Goal: Navigation & Orientation: Find specific page/section

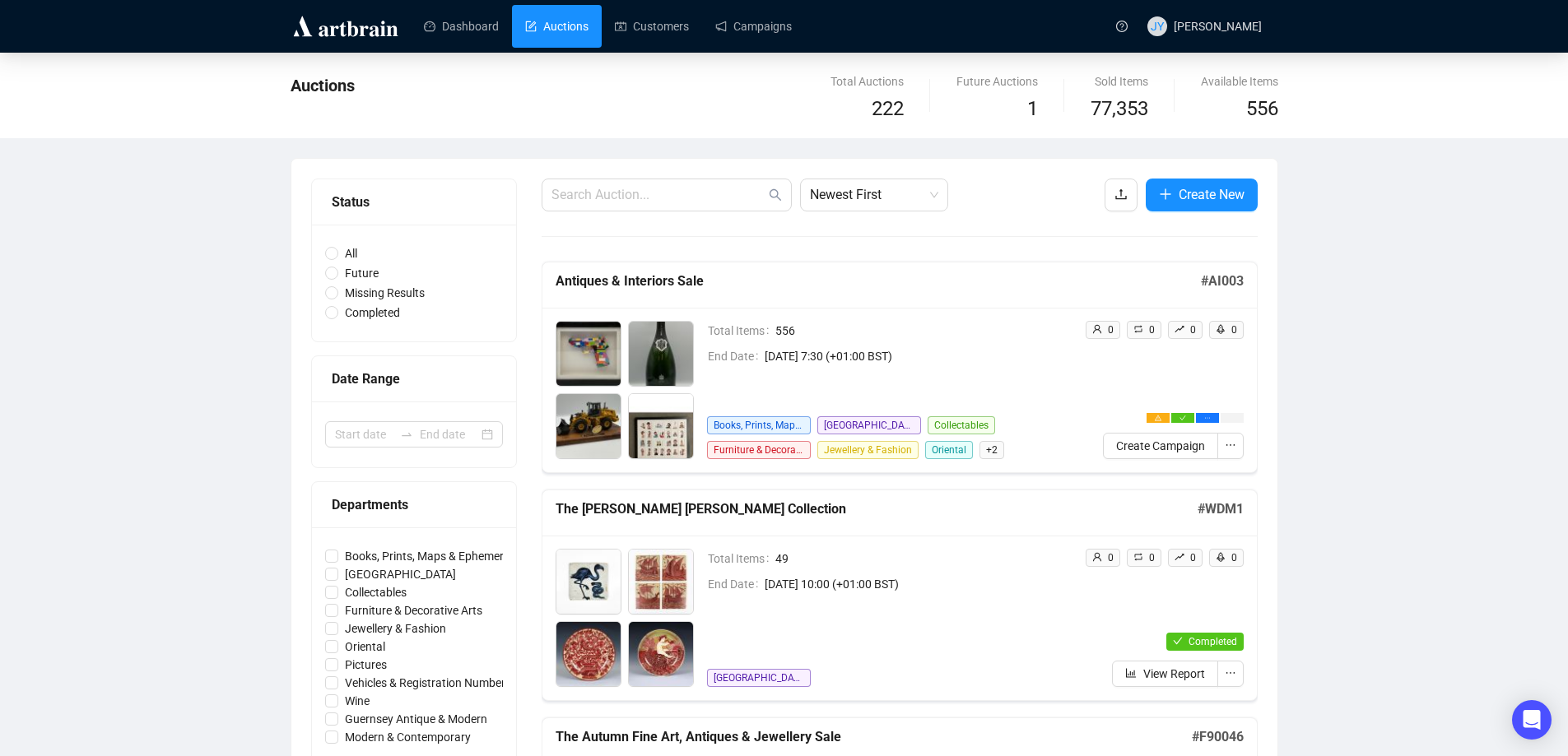
click at [774, 425] on span "Books, Prints, Maps & Ephemera" at bounding box center [758, 425] width 104 height 18
click at [888, 189] on span "Newest First" at bounding box center [874, 195] width 128 height 31
click at [873, 251] on div "Oldest First" at bounding box center [874, 257] width 121 height 18
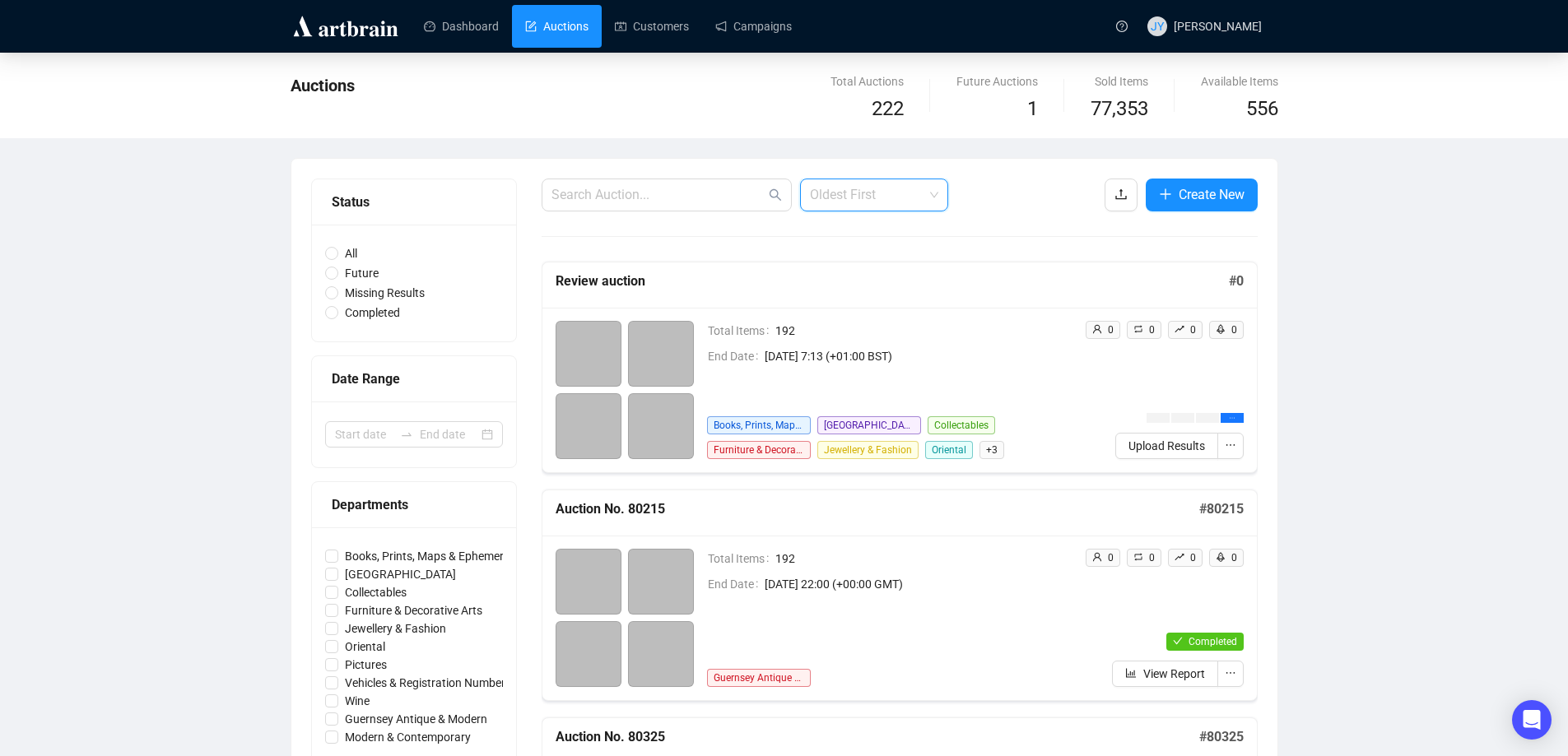
click at [886, 200] on span "Oldest First" at bounding box center [874, 195] width 128 height 31
click at [860, 231] on div "Newest First" at bounding box center [874, 230] width 121 height 18
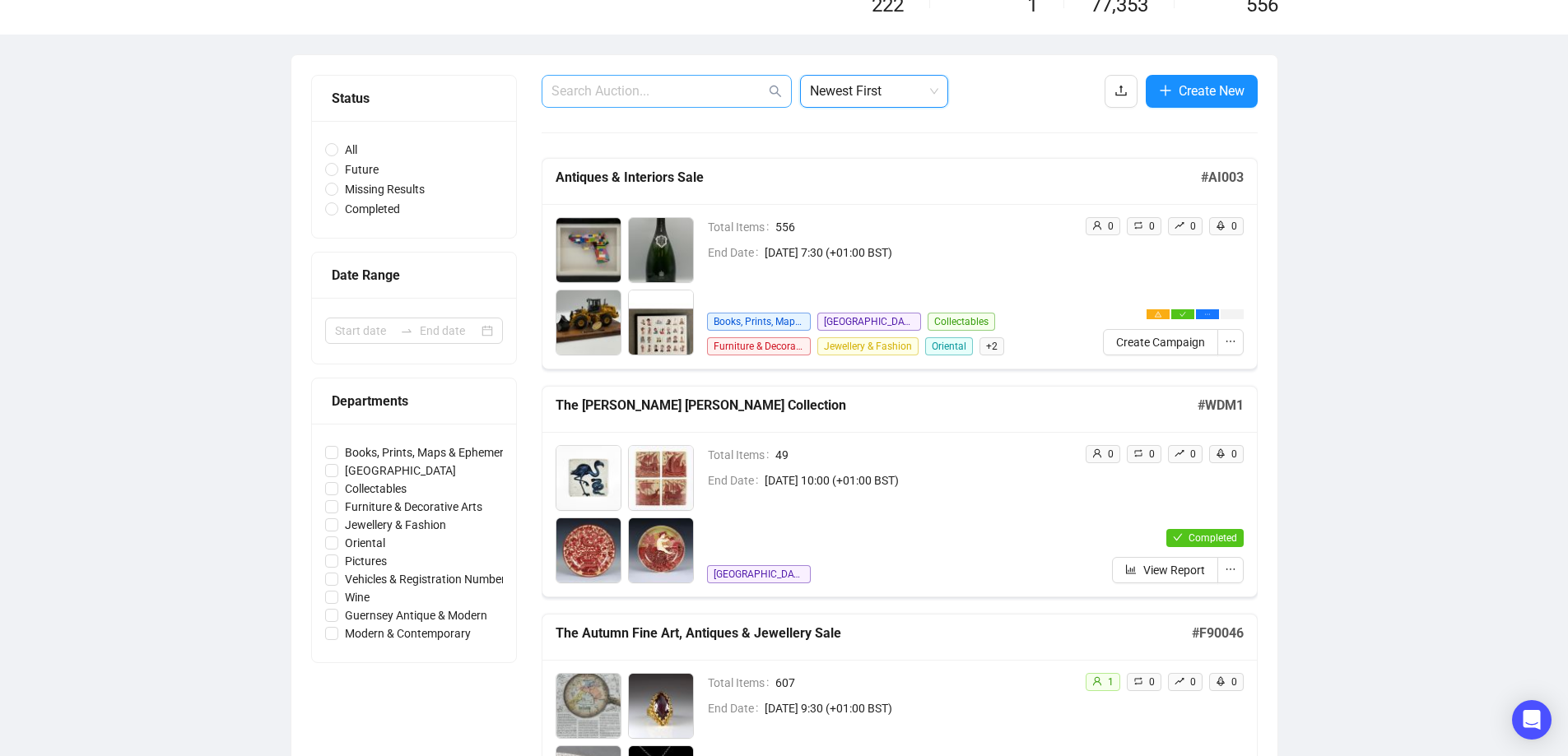
scroll to position [247, 0]
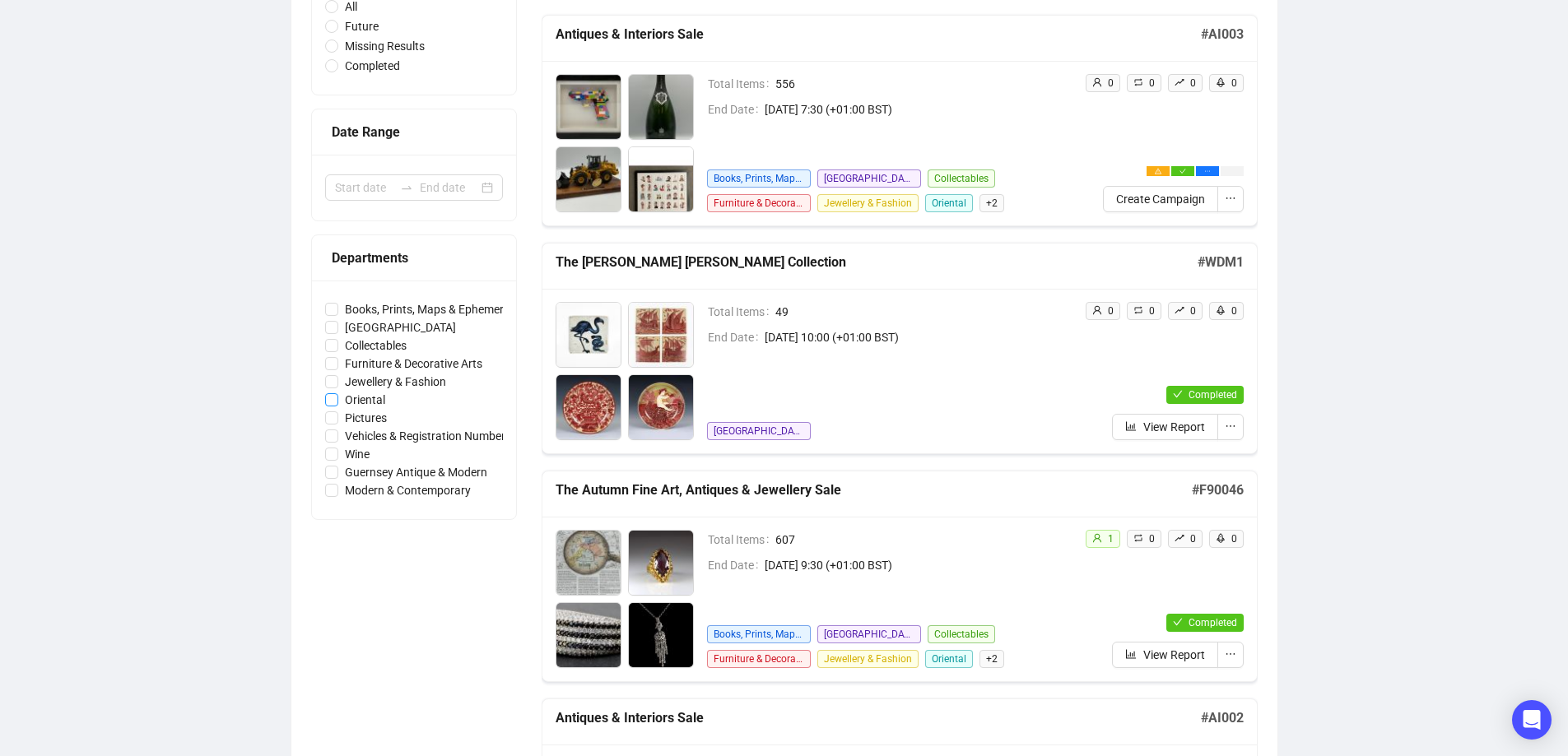
click at [373, 401] on span "Oriental" at bounding box center [364, 399] width 53 height 18
click at [338, 401] on input "Oriental" at bounding box center [331, 399] width 13 height 13
checkbox input "true"
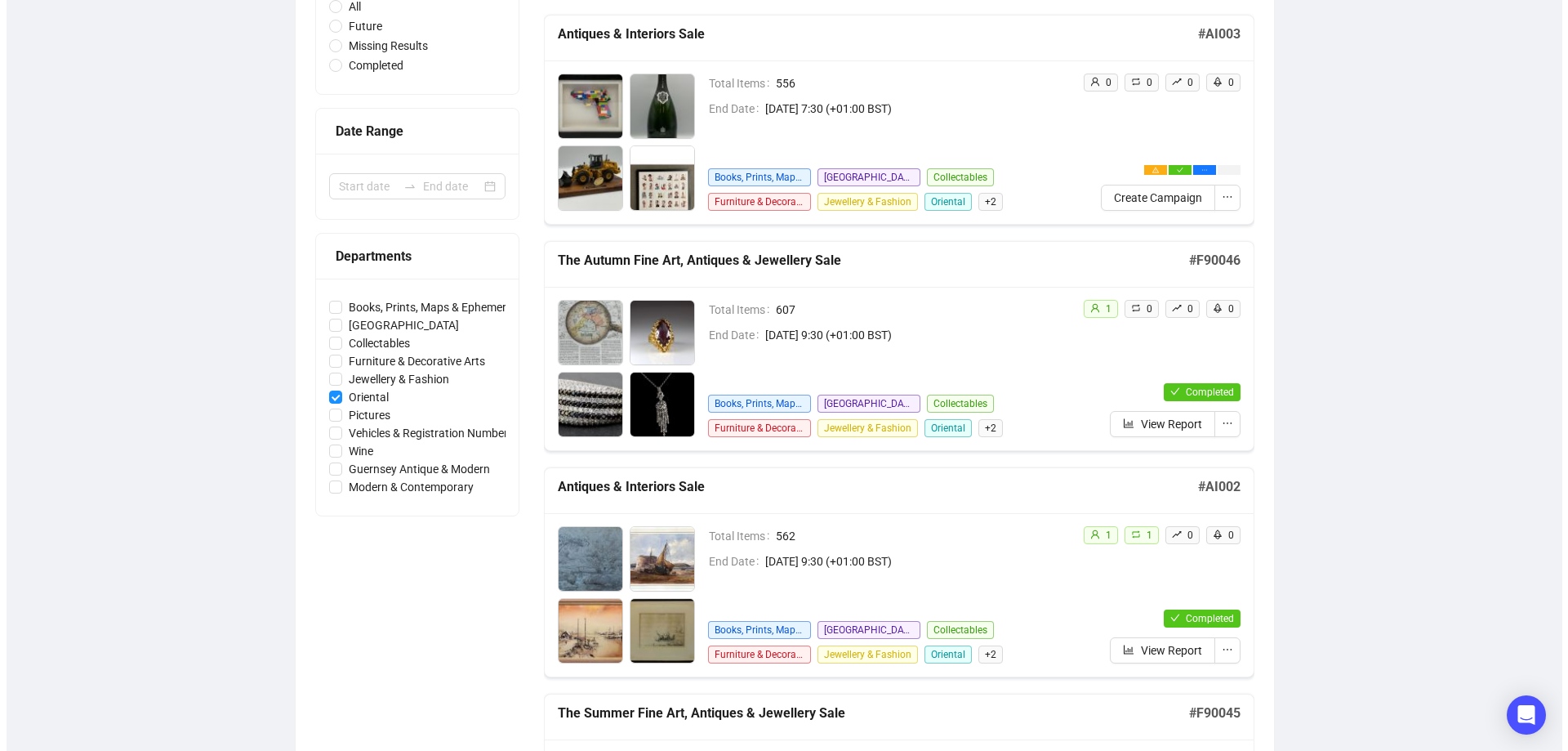
scroll to position [0, 0]
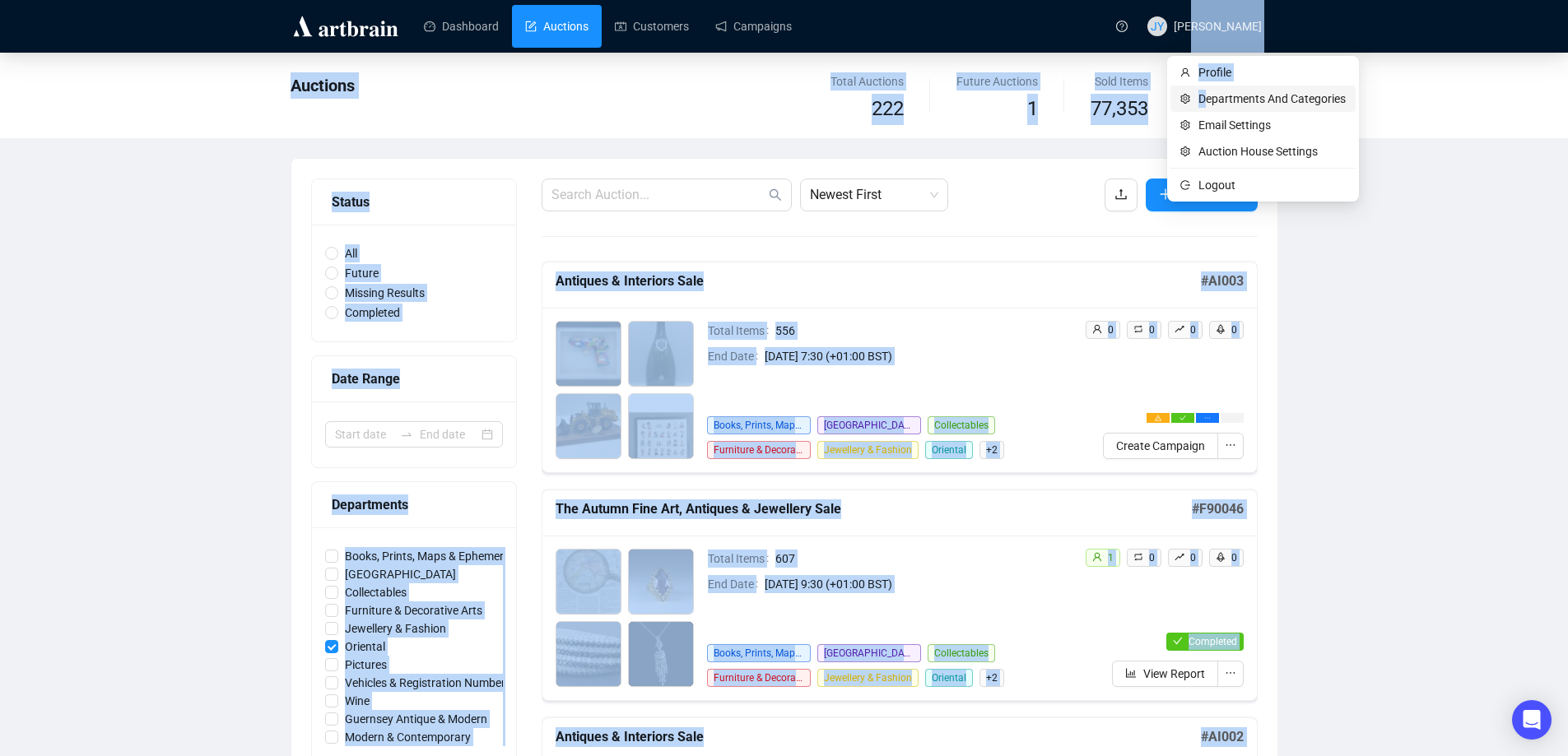
drag, startPoint x: 1209, startPoint y: 32, endPoint x: 1209, endPoint y: 101, distance: 69.0
click at [1209, 101] on body "Dashboard Auctions Customers Campaigns JY [PERSON_NAME] Auctions Total Auctions…" at bounding box center [784, 378] width 1568 height 756
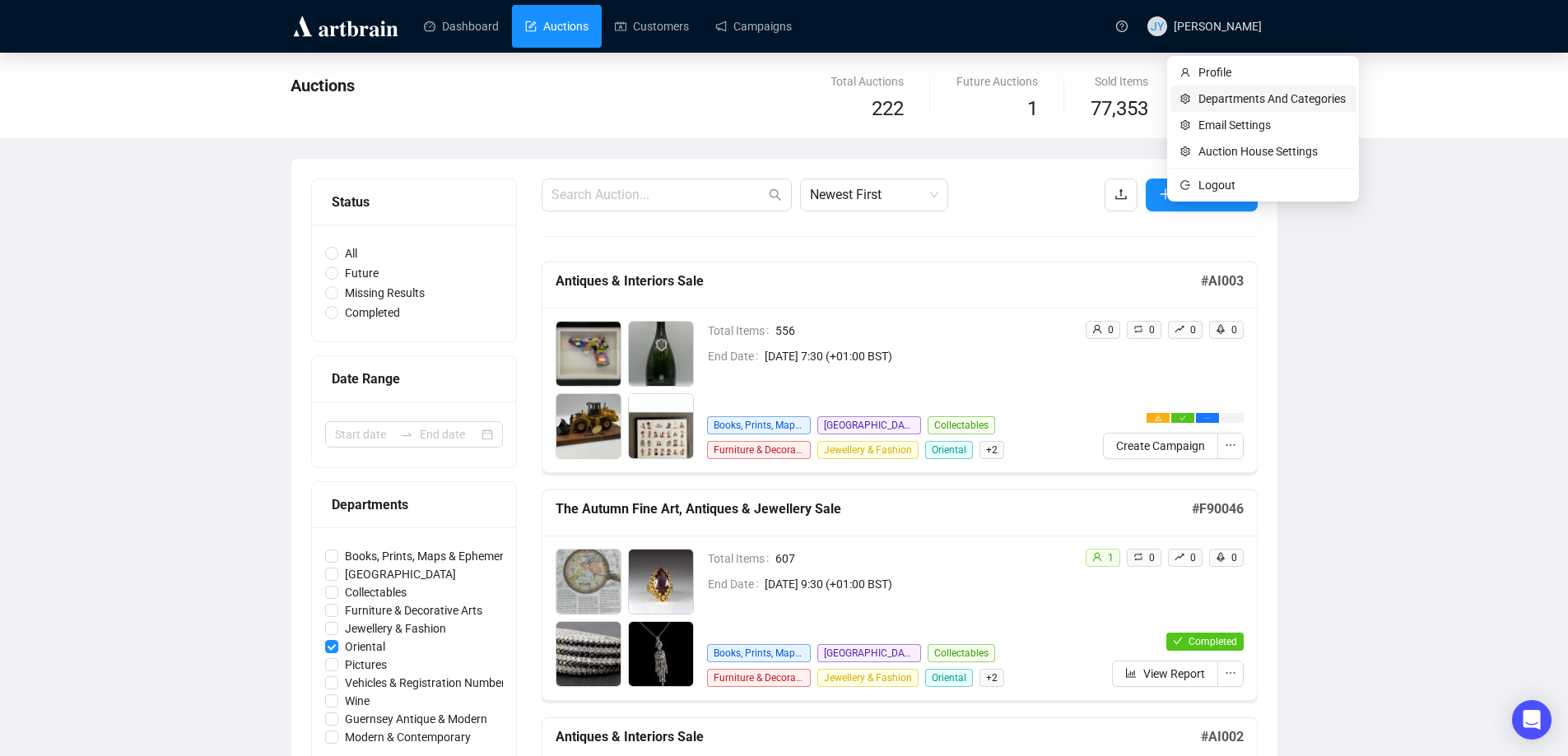
click at [1219, 99] on span "Departments And Categories" at bounding box center [1272, 99] width 148 height 18
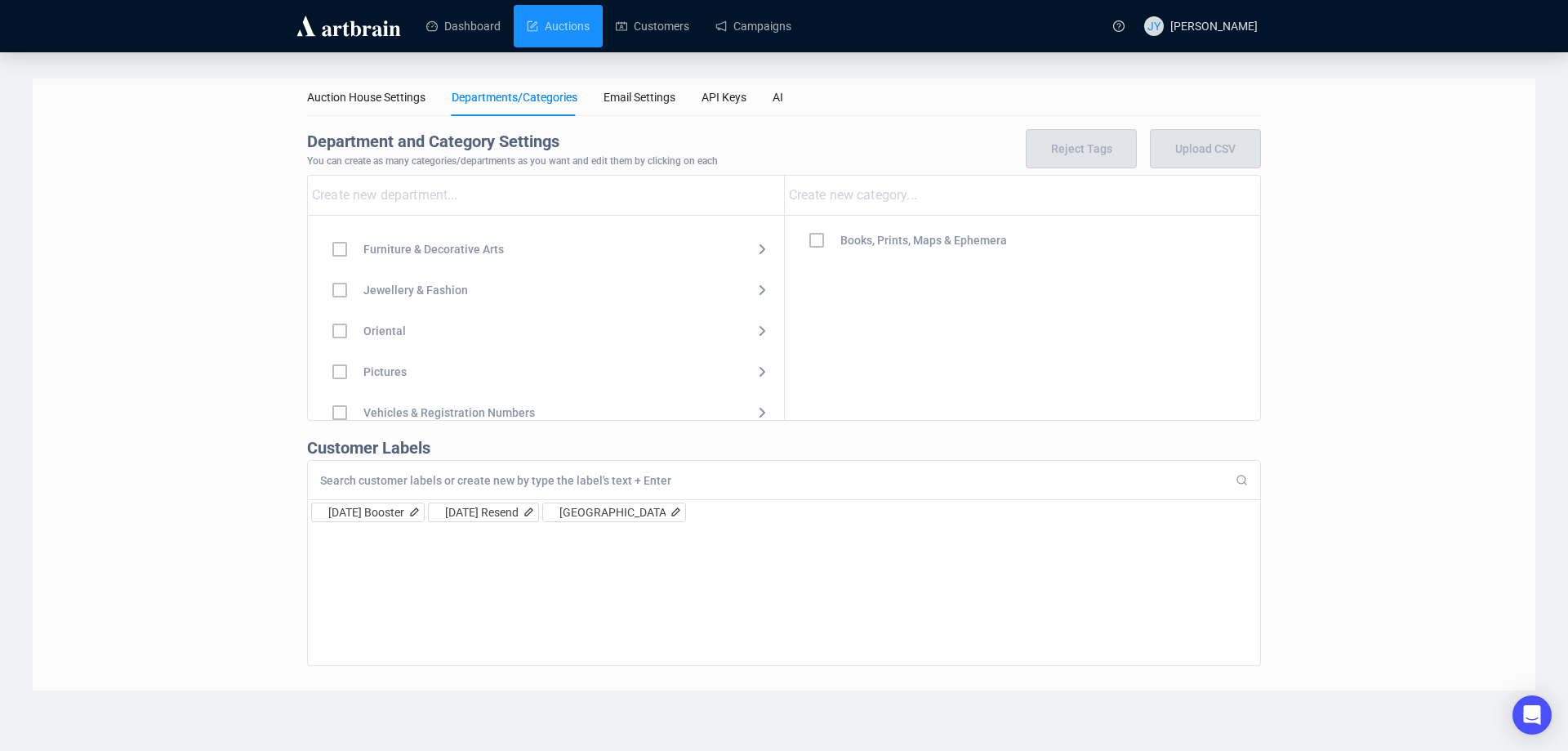
scroll to position [163, 0]
click at [757, 283] on icon at bounding box center [762, 281] width 20 height 20
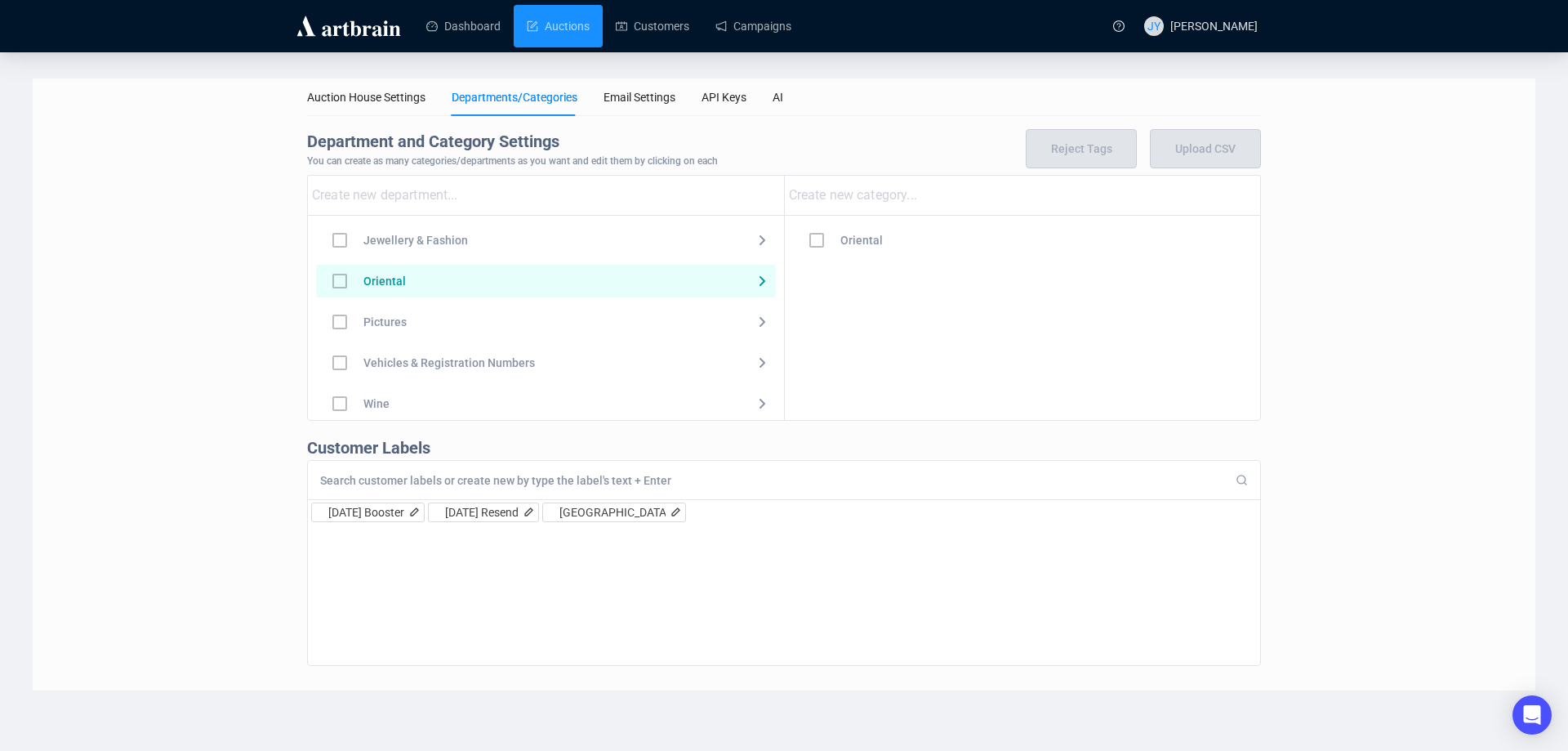
click at [752, 280] on icon at bounding box center [762, 281] width 20 height 20
click at [383, 282] on div "Oriental" at bounding box center [384, 281] width 42 height 18
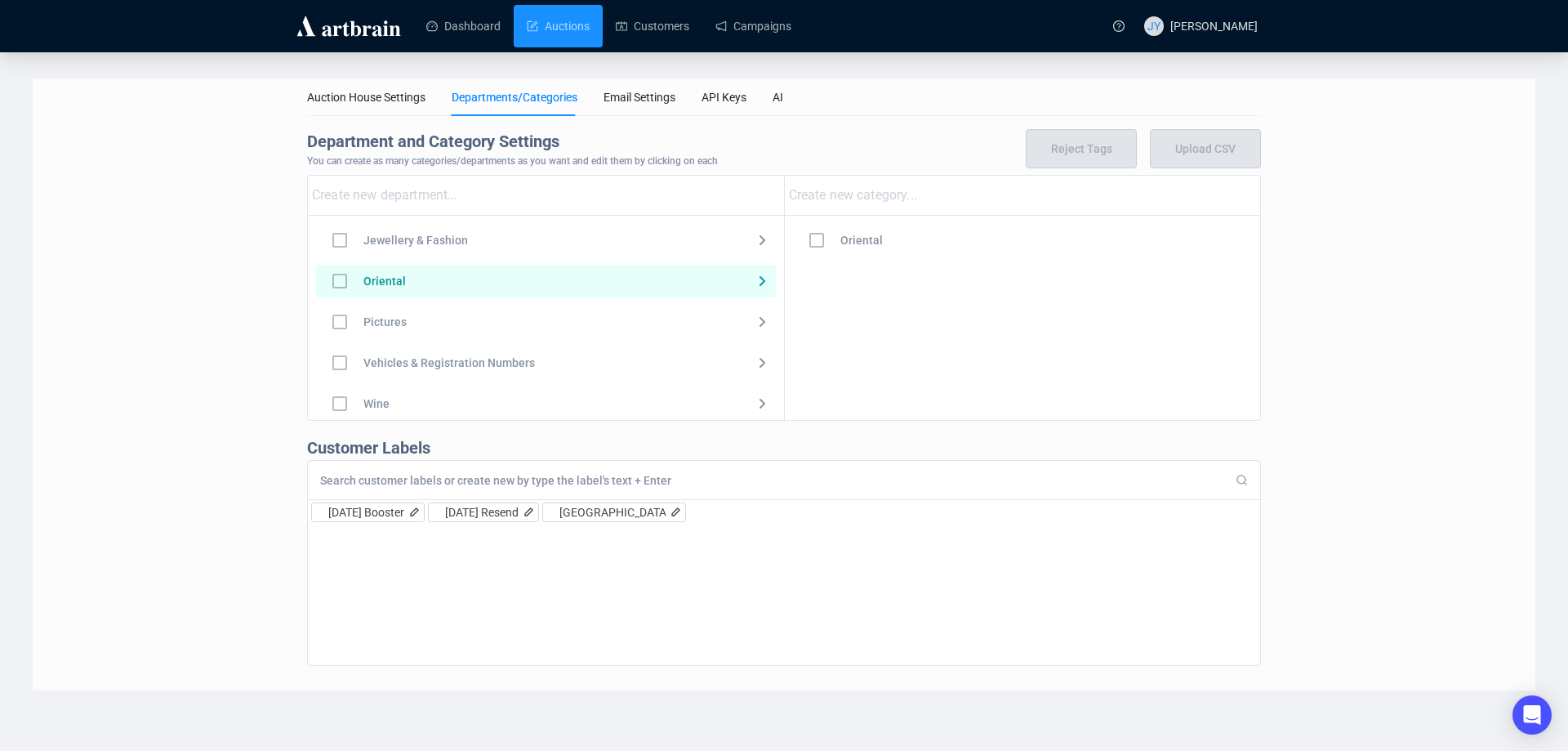
click at [383, 282] on div "Oriental" at bounding box center [384, 281] width 42 height 18
click at [331, 281] on div at bounding box center [340, 281] width 48 height 48
click at [339, 280] on div at bounding box center [340, 281] width 48 height 48
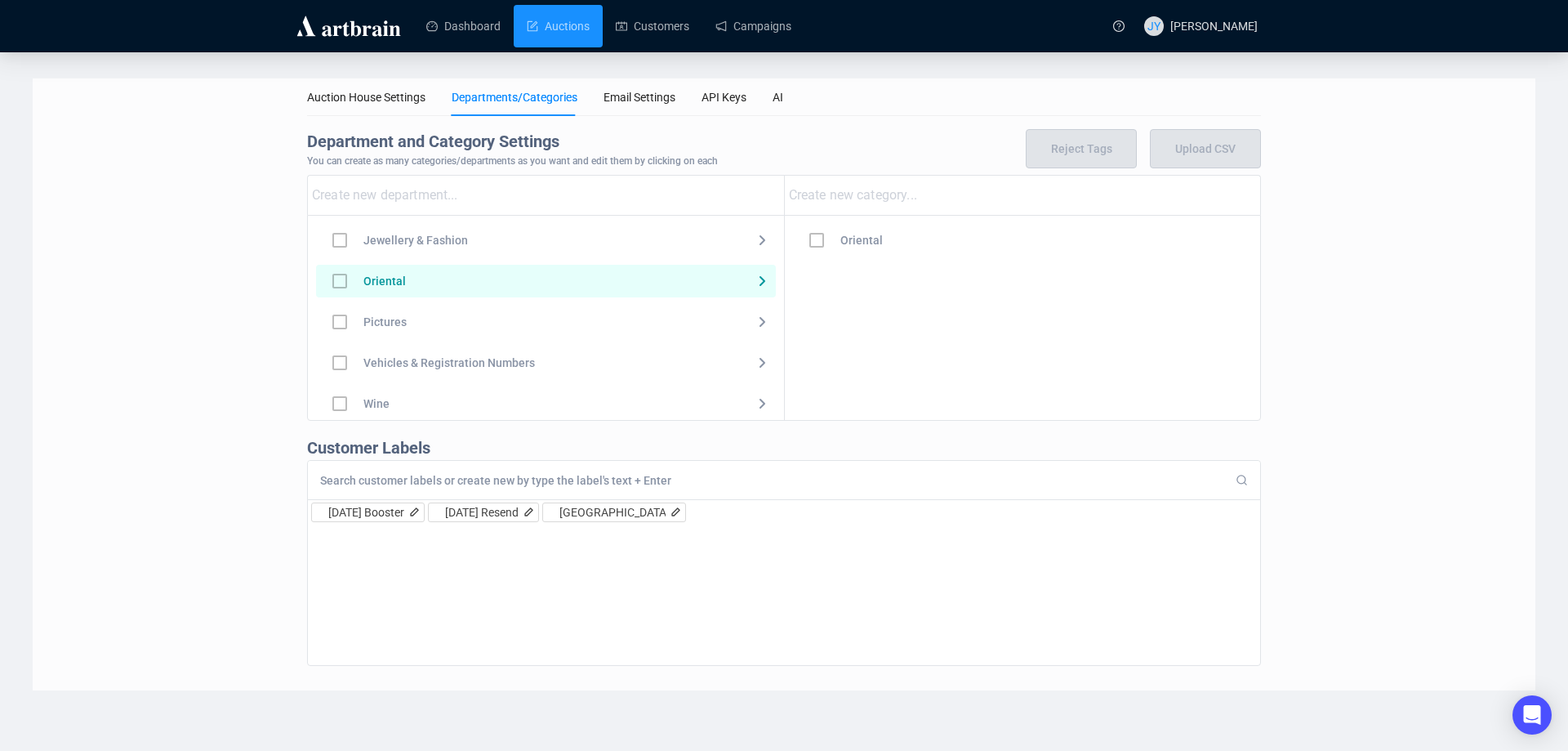
click at [644, 284] on div "Oriental" at bounding box center [546, 281] width 459 height 33
click at [723, 284] on div "Oriental" at bounding box center [546, 281] width 459 height 33
